Goal: Transaction & Acquisition: Purchase product/service

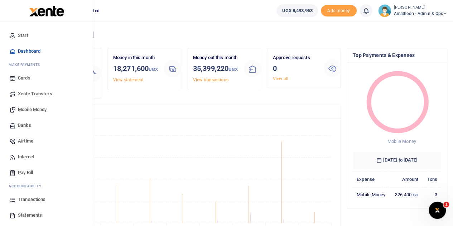
click at [16, 214] on link "Statements" at bounding box center [46, 215] width 81 height 16
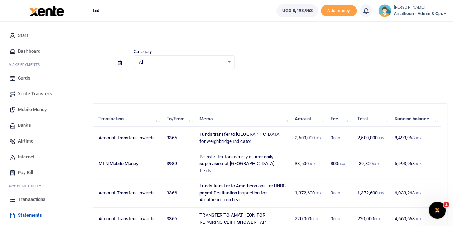
click at [23, 124] on span "Banks" at bounding box center [24, 125] width 13 height 7
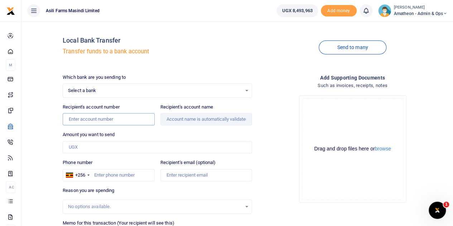
click at [102, 120] on input "Recipient's account number" at bounding box center [109, 119] width 92 height 12
paste input "1631000000357"
type input "1631000000357"
click at [246, 88] on div "Select a bank Select an option..." at bounding box center [157, 91] width 189 height 8
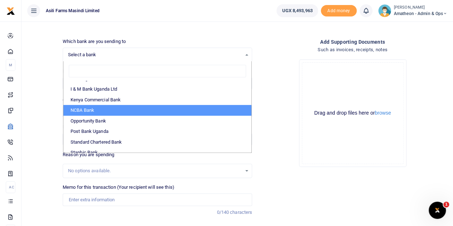
scroll to position [178, 0]
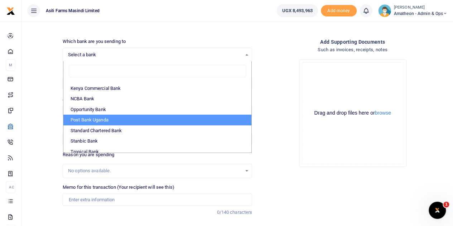
click at [120, 118] on li "Post Bank Uganda" at bounding box center [157, 120] width 188 height 11
select select "PBU"
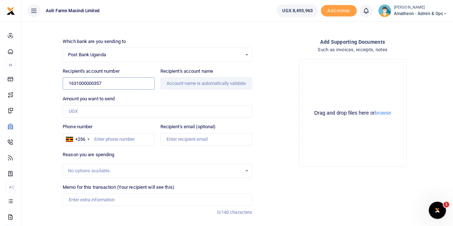
click at [142, 85] on input "1631000000357" at bounding box center [109, 83] width 92 height 12
click at [111, 108] on input "Amount you want to send" at bounding box center [157, 111] width 189 height 12
type input "Tk Printer Solutions"
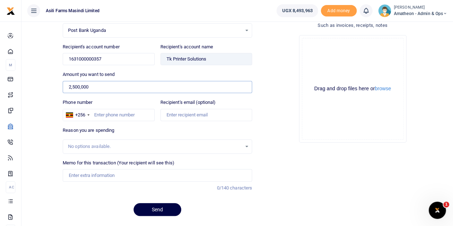
scroll to position [72, 0]
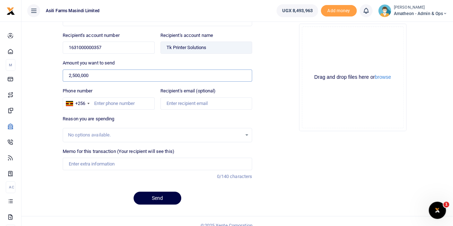
type input "2,500,000"
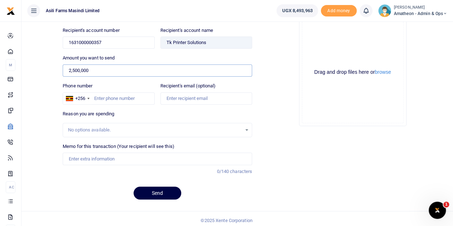
scroll to position [78, 0]
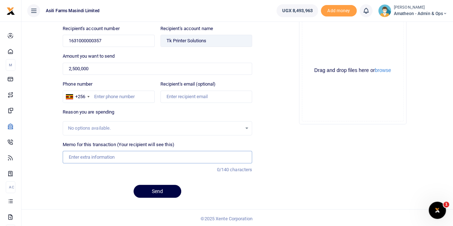
click at [110, 155] on input "Memo for this transaction (Your recipient will see this)" at bounding box center [157, 157] width 189 height 12
paste input "New WB Indicator"
type input "New WB Indicator for Amatheon Agri"
click at [379, 70] on button "browse" at bounding box center [383, 70] width 16 height 5
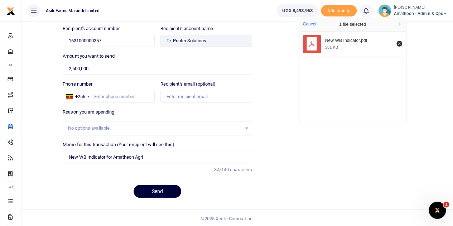
click at [156, 189] on button "Send" at bounding box center [157, 191] width 48 height 13
click at [105, 97] on input "Phone number" at bounding box center [109, 97] width 92 height 12
type input "Basaija"
click at [332, 155] on div "Add supporting Documents Such as invoices, receipts, notes Drop your files here…" at bounding box center [352, 99] width 195 height 208
click at [159, 188] on button "Send" at bounding box center [157, 191] width 48 height 13
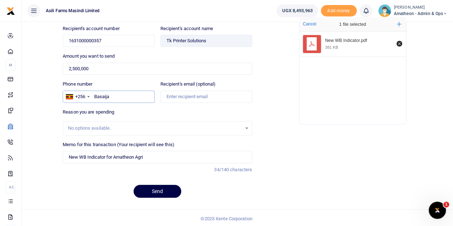
drag, startPoint x: 115, startPoint y: 95, endPoint x: 94, endPoint y: 94, distance: 21.1
click at [94, 94] on input "Basaija" at bounding box center [109, 97] width 92 height 12
type input "784716546"
click at [165, 186] on button "Send" at bounding box center [157, 191] width 48 height 13
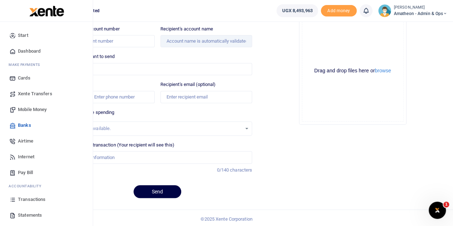
click at [26, 108] on span "Mobile Money" at bounding box center [32, 109] width 29 height 7
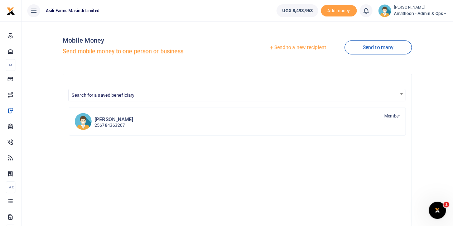
click at [284, 47] on link "Send to a new recipient" at bounding box center [297, 47] width 93 height 13
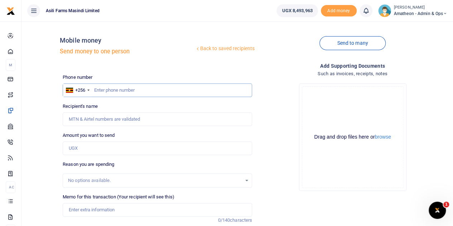
click at [126, 90] on input "text" at bounding box center [157, 90] width 189 height 14
type input "704422510"
click at [384, 137] on button "browse" at bounding box center [383, 136] width 16 height 5
type input "Daphine Nakato"
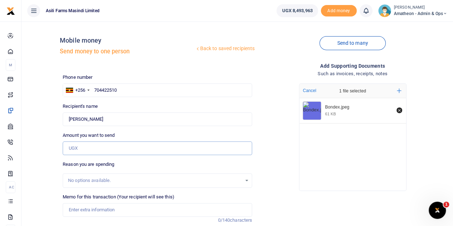
click at [86, 144] on input "Amount you want to send" at bounding box center [157, 148] width 189 height 14
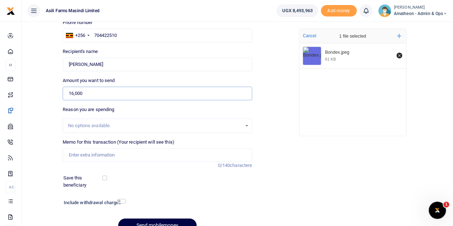
scroll to position [72, 0]
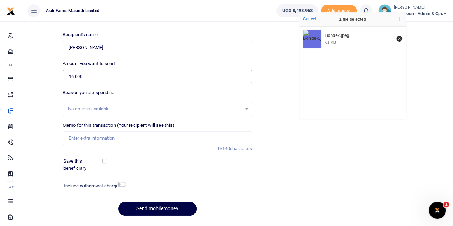
type input "16,000"
click at [77, 141] on input "Memo for this transaction (Your recipient will see this)" at bounding box center [157, 138] width 189 height 14
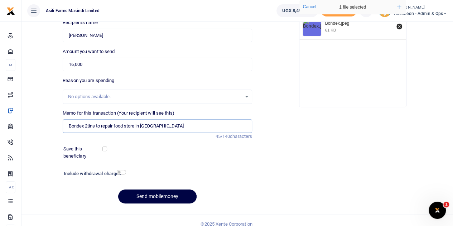
scroll to position [90, 0]
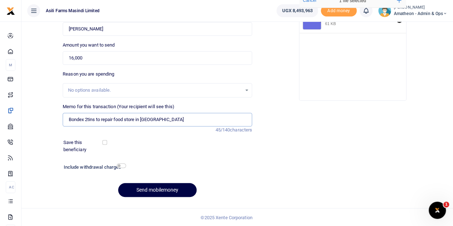
drag, startPoint x: 74, startPoint y: 118, endPoint x: 175, endPoint y: 120, distance: 100.9
click at [175, 120] on input "Bondex 2tins to repair food store in Lulyango" at bounding box center [157, 120] width 189 height 14
type input "Bondex 2tins to repair food store in Lulyango farm site"
click at [155, 189] on button "Send mobilemoney" at bounding box center [157, 190] width 78 height 14
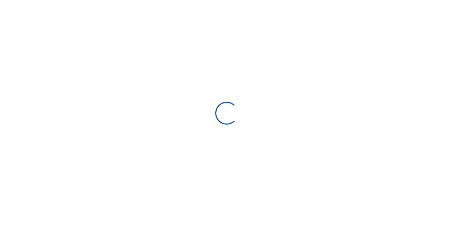
select select
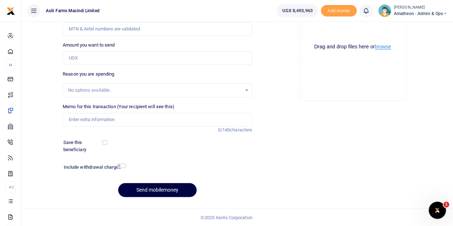
click at [386, 49] on button "browse" at bounding box center [383, 46] width 16 height 5
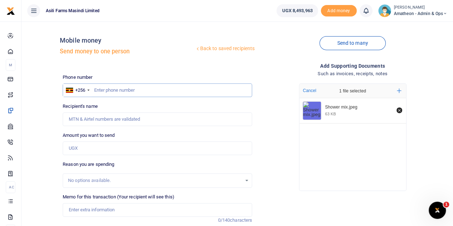
click at [136, 87] on input "text" at bounding box center [157, 90] width 189 height 14
type input "773288444"
type input "Judith Drateru"
type input "773288444"
click at [84, 150] on input "Amount you want to send" at bounding box center [157, 148] width 189 height 14
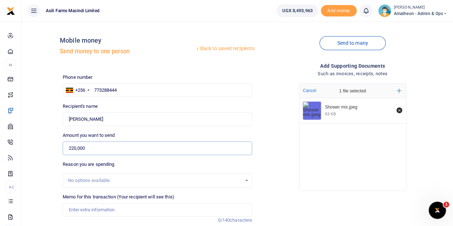
type input "220,000"
click at [114, 212] on input "Memo for this transaction (Your recipient will see this)" at bounding box center [157, 210] width 189 height 14
click at [114, 210] on input "Memo for this transaction (Your recipient will see this)" at bounding box center [157, 210] width 189 height 14
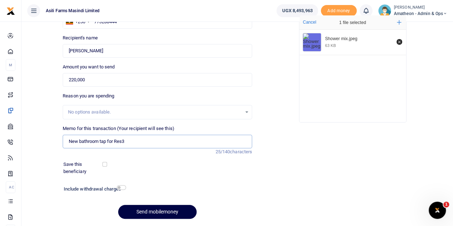
scroll to position [90, 0]
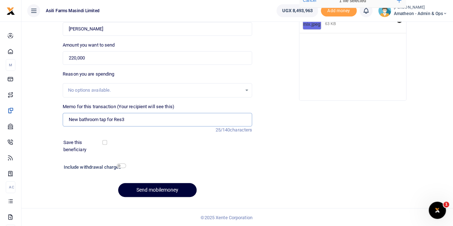
type input "New bathroom tap for Res3"
click at [152, 186] on button "Send mobilemoney" at bounding box center [157, 190] width 78 height 14
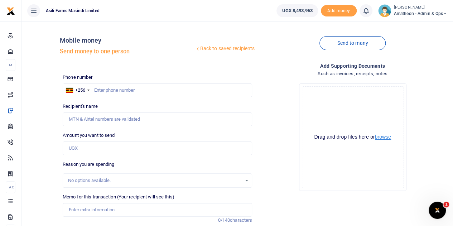
click at [378, 136] on button "browse" at bounding box center [383, 136] width 16 height 5
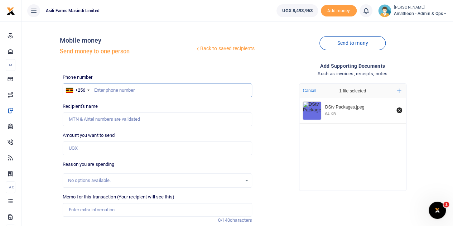
click at [129, 93] on input "text" at bounding box center [157, 90] width 189 height 14
type input "777736825"
type input "[PERSON_NAME]"
type input "777736825"
click at [80, 150] on input "Amount you want to send" at bounding box center [157, 148] width 189 height 14
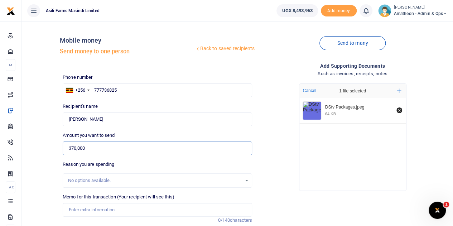
scroll to position [36, 0]
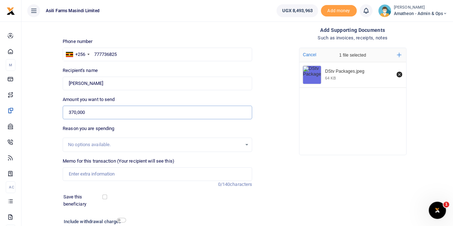
type input "370,000"
click at [96, 174] on input "Memo for this transaction (Your recipient will see this)" at bounding box center [157, 174] width 189 height 14
drag, startPoint x: 214, startPoint y: 173, endPoint x: 146, endPoint y: 176, distance: 67.7
click at [146, 176] on input "DStv subscription for Res1 and Res2 plus the DStv decoder for Res2" at bounding box center [157, 174] width 189 height 14
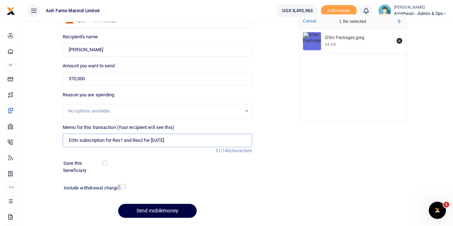
scroll to position [54, 0]
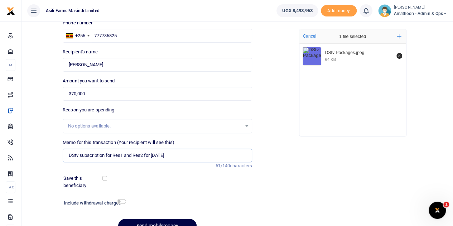
type input "DStv subscription for Res1 and Res2 for [DATE]"
click at [118, 200] on input "checkbox" at bounding box center [121, 201] width 9 height 5
checkbox input "true"
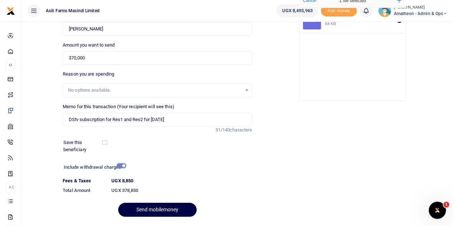
scroll to position [110, 0]
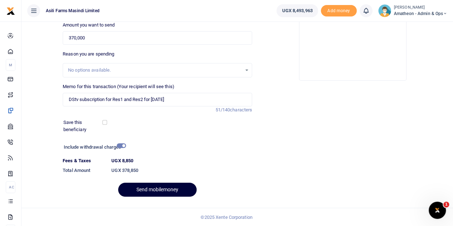
click at [168, 186] on button "Send mobilemoney" at bounding box center [157, 190] width 78 height 14
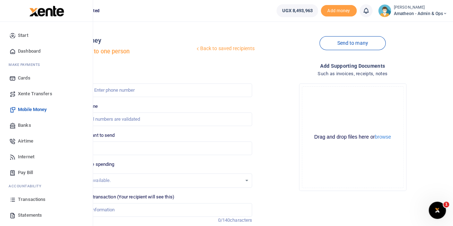
click at [30, 199] on span "Transactions" at bounding box center [32, 199] width 28 height 7
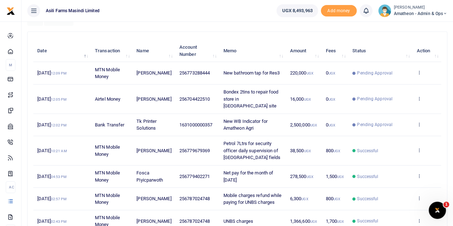
scroll to position [36, 0]
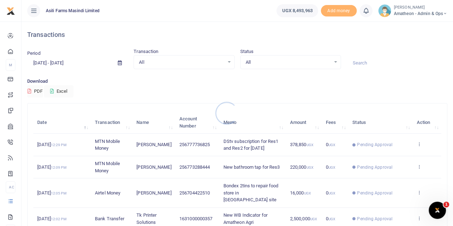
scroll to position [36, 0]
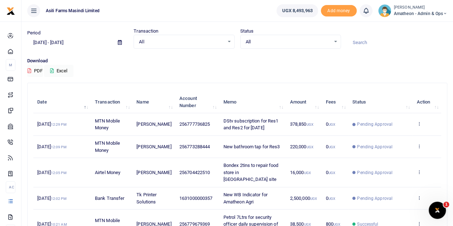
scroll to position [36, 0]
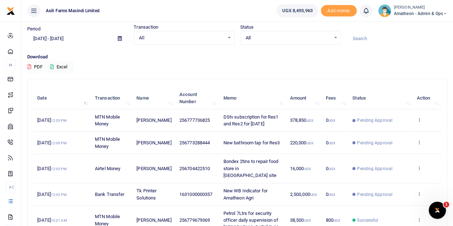
scroll to position [36, 0]
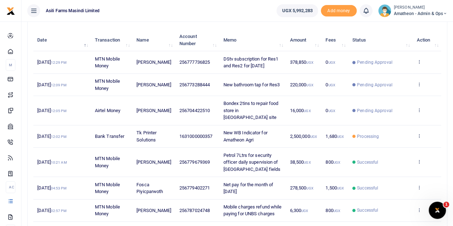
scroll to position [107, 0]
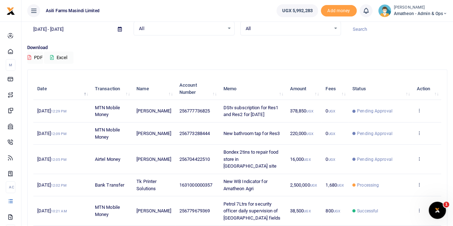
scroll to position [72, 0]
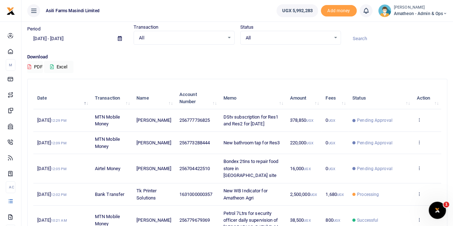
scroll to position [36, 0]
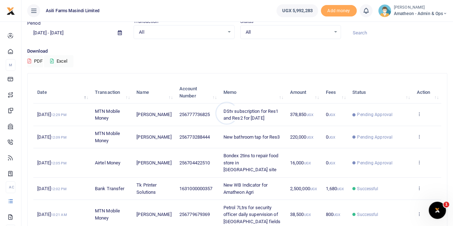
scroll to position [72, 0]
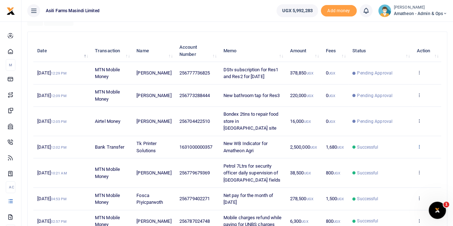
click at [419, 144] on icon at bounding box center [418, 146] width 5 height 5
click at [387, 151] on link "View details" at bounding box center [392, 151] width 57 height 10
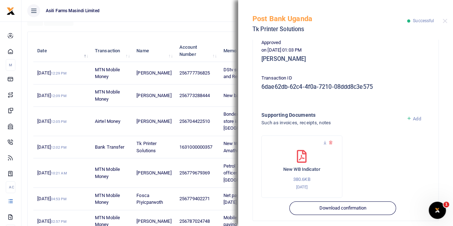
scroll to position [185, 0]
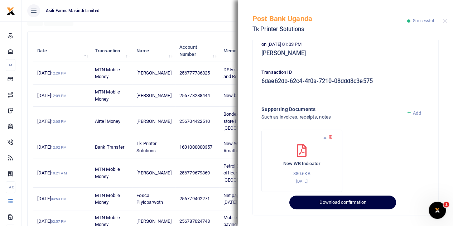
click at [343, 200] on button "Download confirmation" at bounding box center [342, 202] width 106 height 14
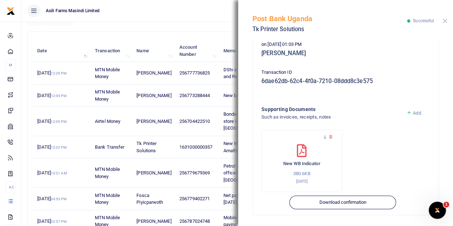
click at [446, 20] on button "Close" at bounding box center [444, 21] width 5 height 5
